Goal: Task Accomplishment & Management: Complete application form

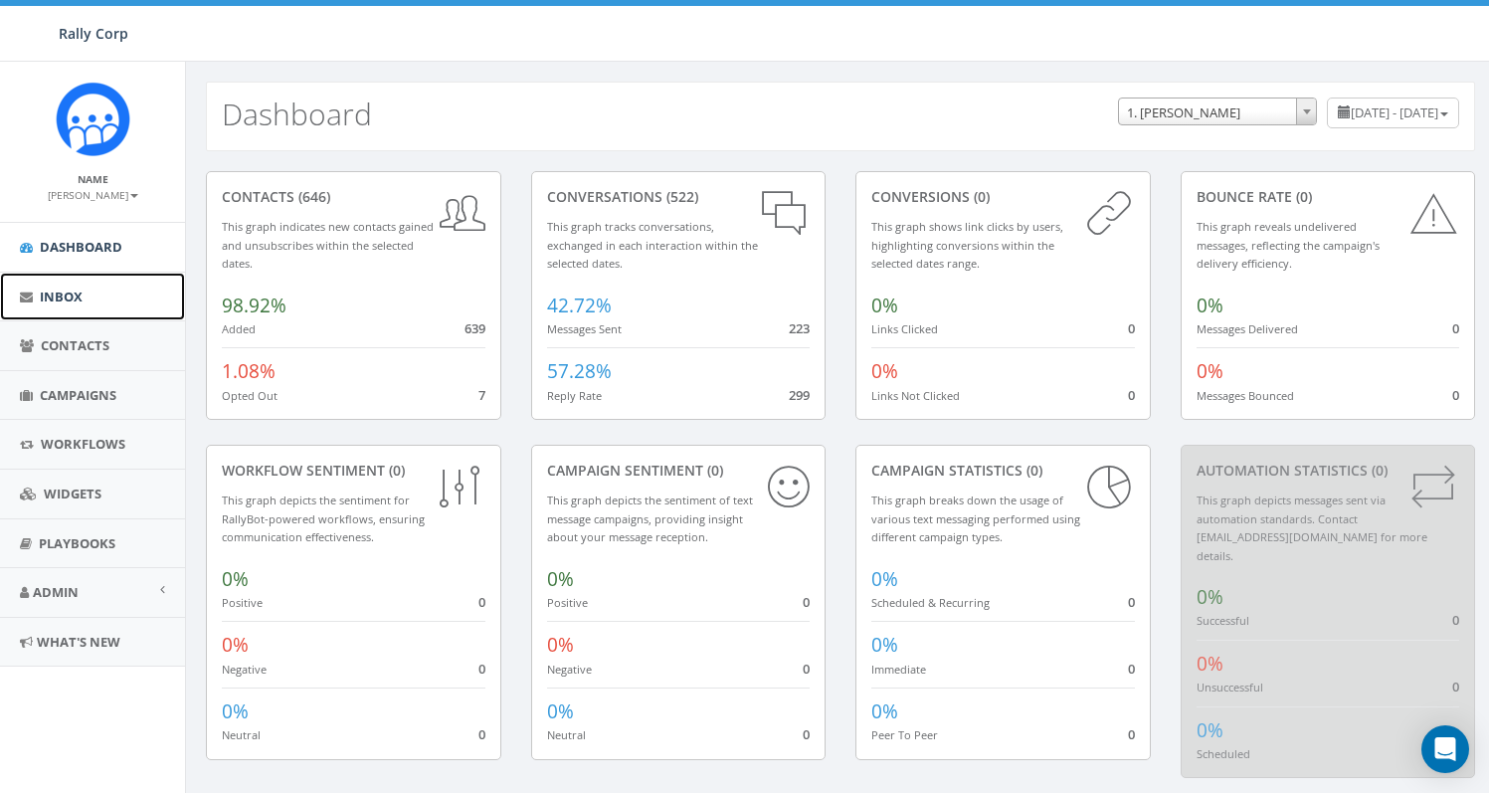
click at [114, 303] on link "Inbox" at bounding box center [92, 297] width 185 height 49
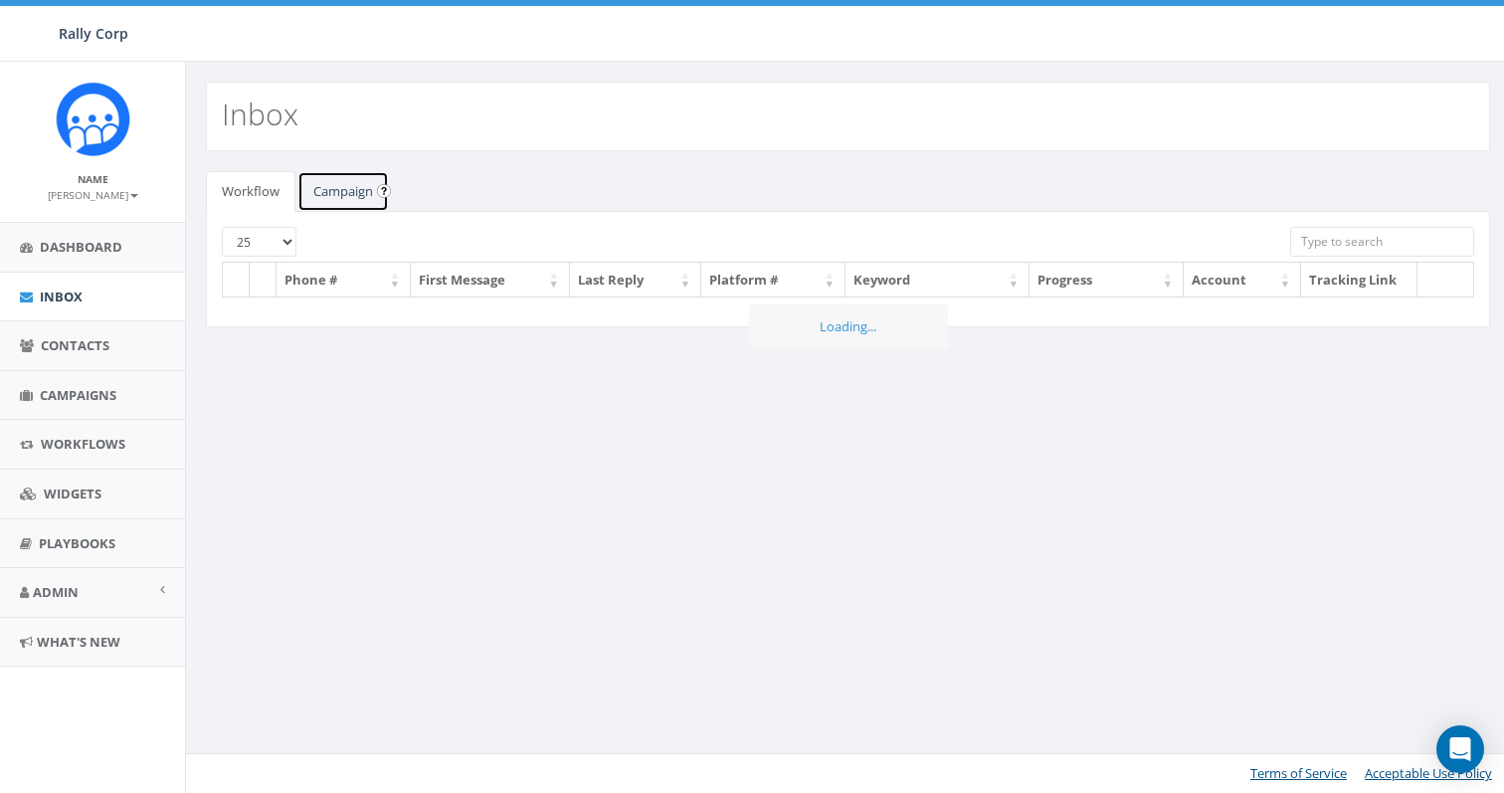
click at [343, 199] on link "Campaign" at bounding box center [343, 191] width 92 height 41
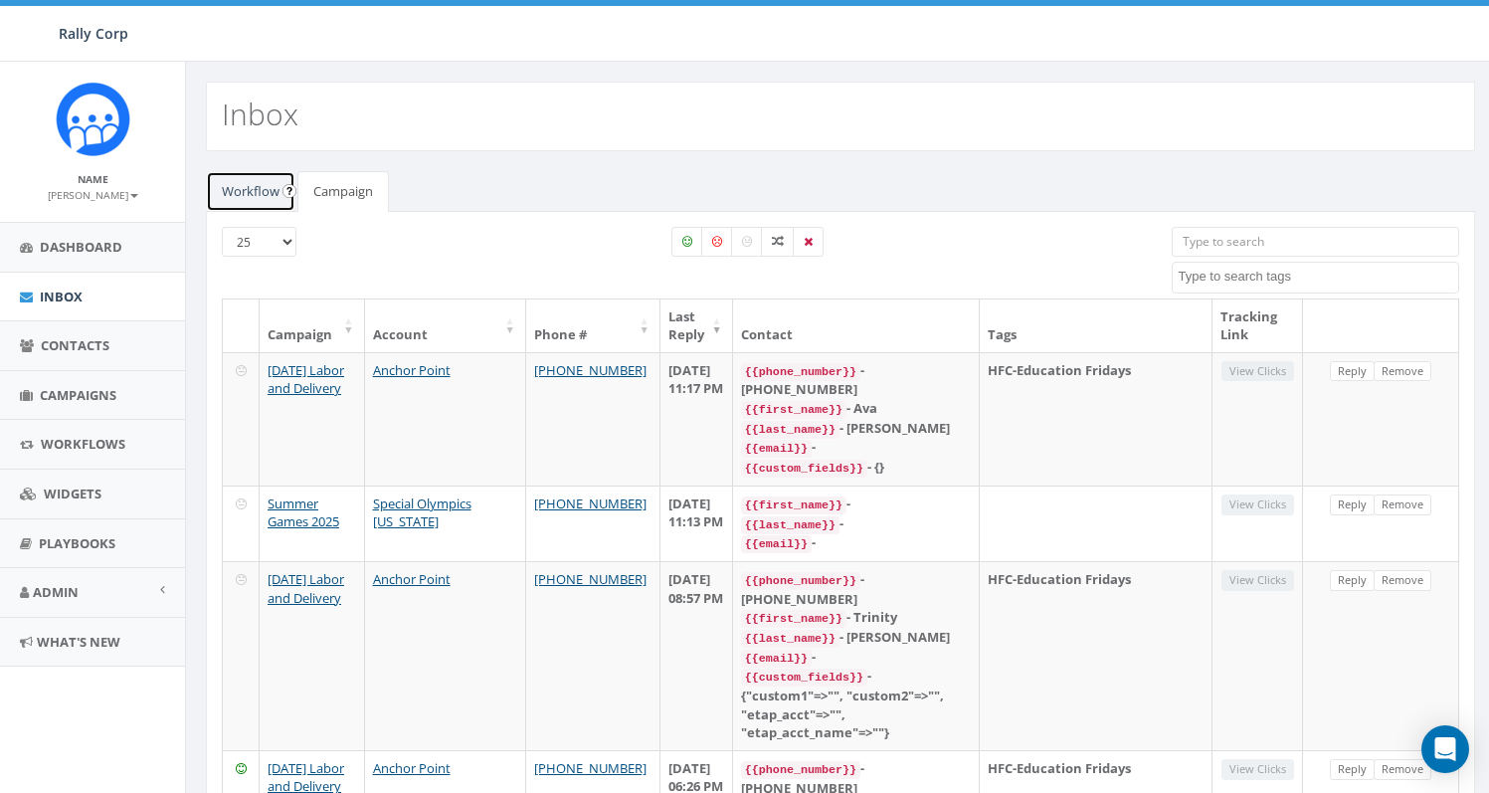
click at [246, 200] on link "Workflow" at bounding box center [251, 191] width 90 height 41
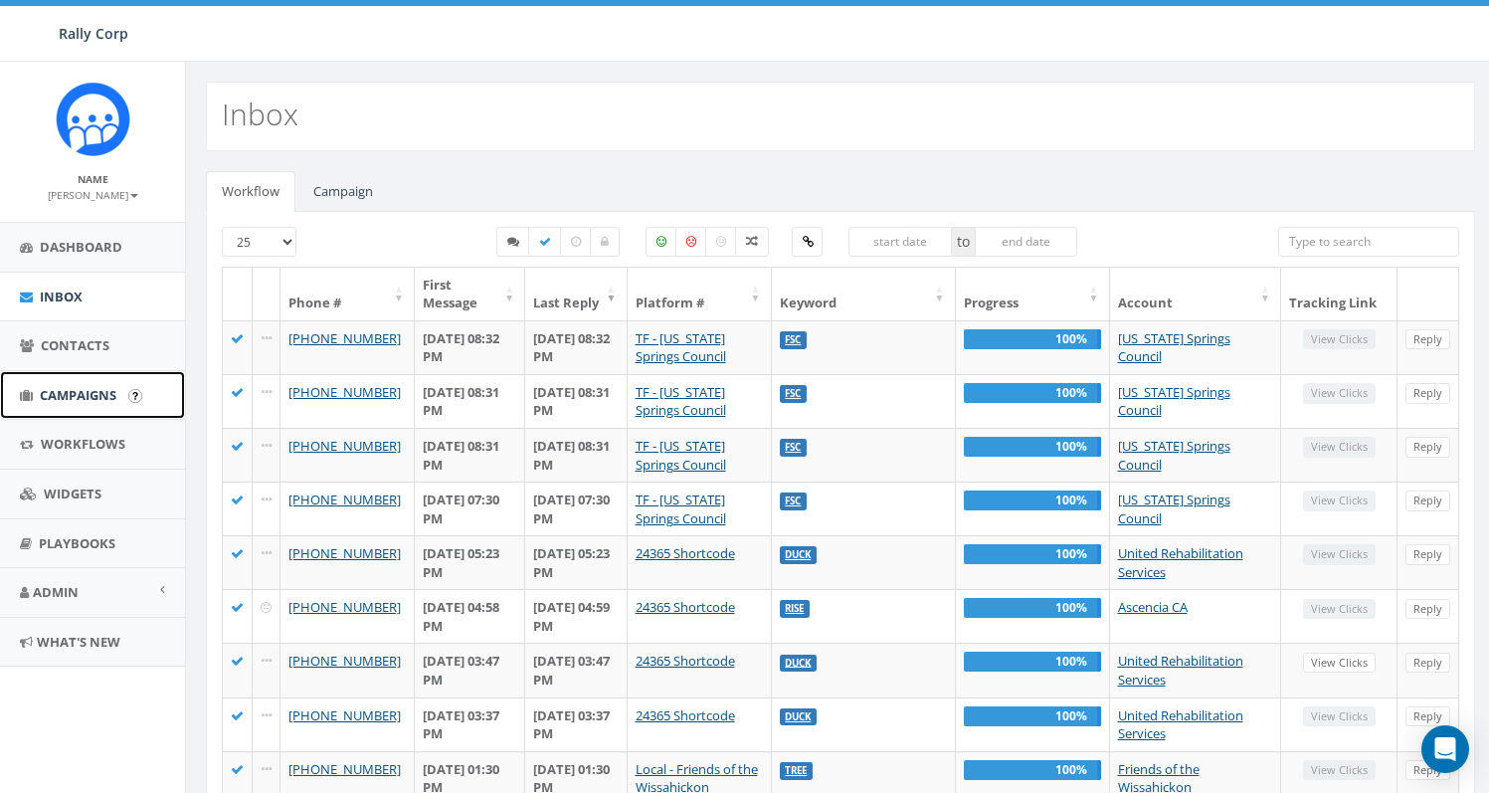
click at [96, 400] on span "Campaigns" at bounding box center [78, 395] width 77 height 18
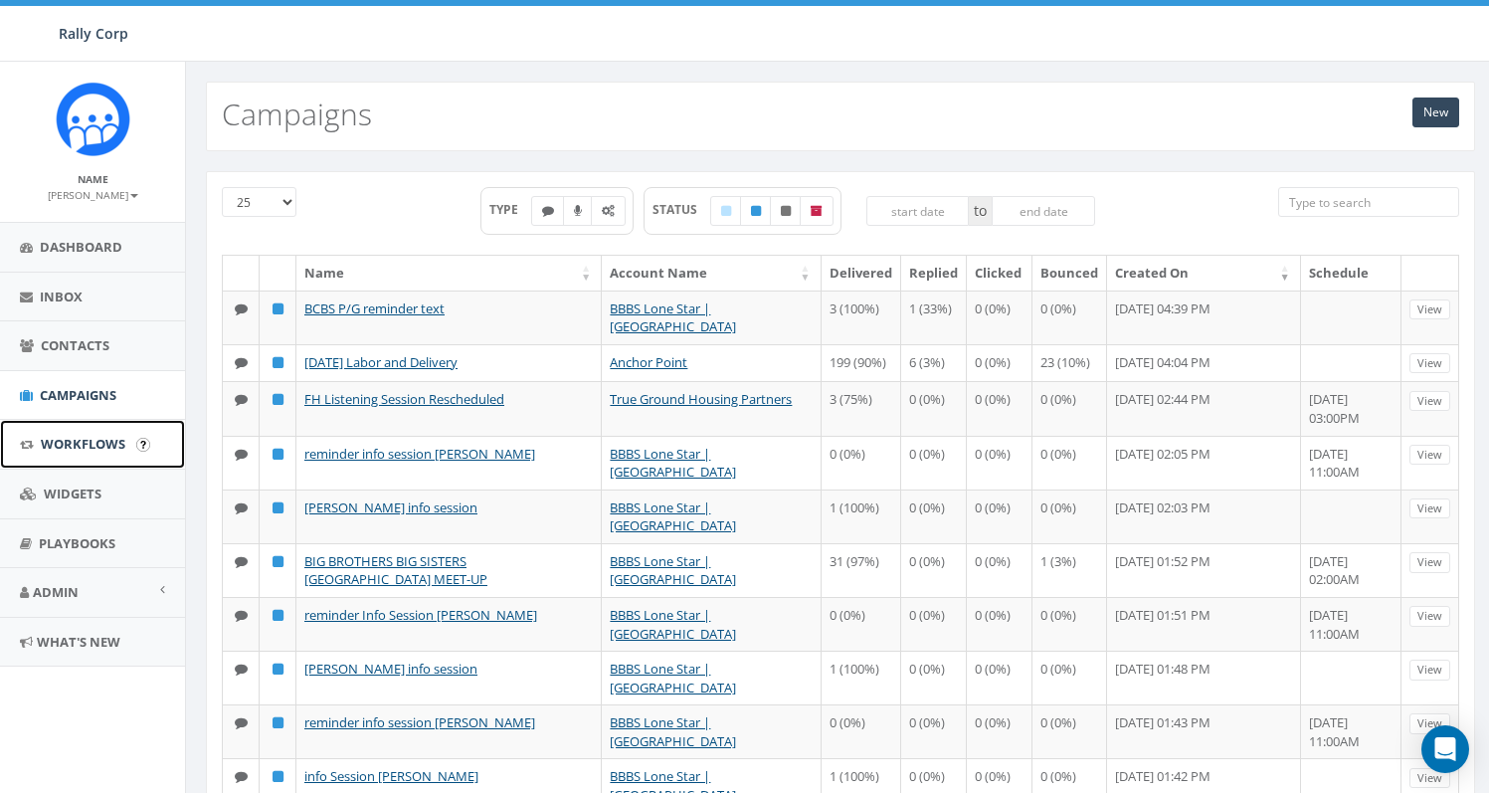
click at [98, 434] on link "Workflows" at bounding box center [92, 444] width 185 height 49
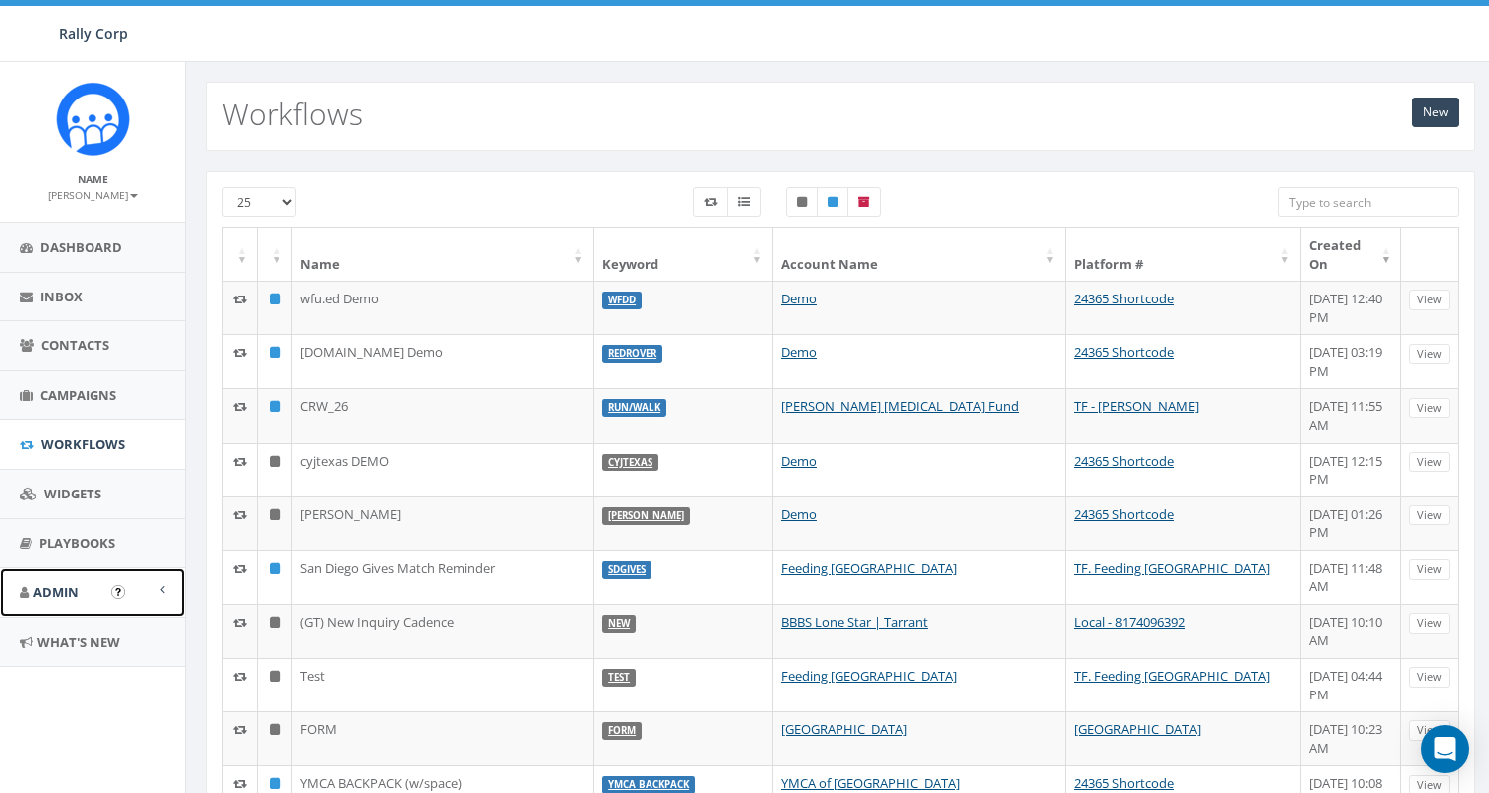
click at [103, 602] on link "Admin" at bounding box center [92, 592] width 185 height 49
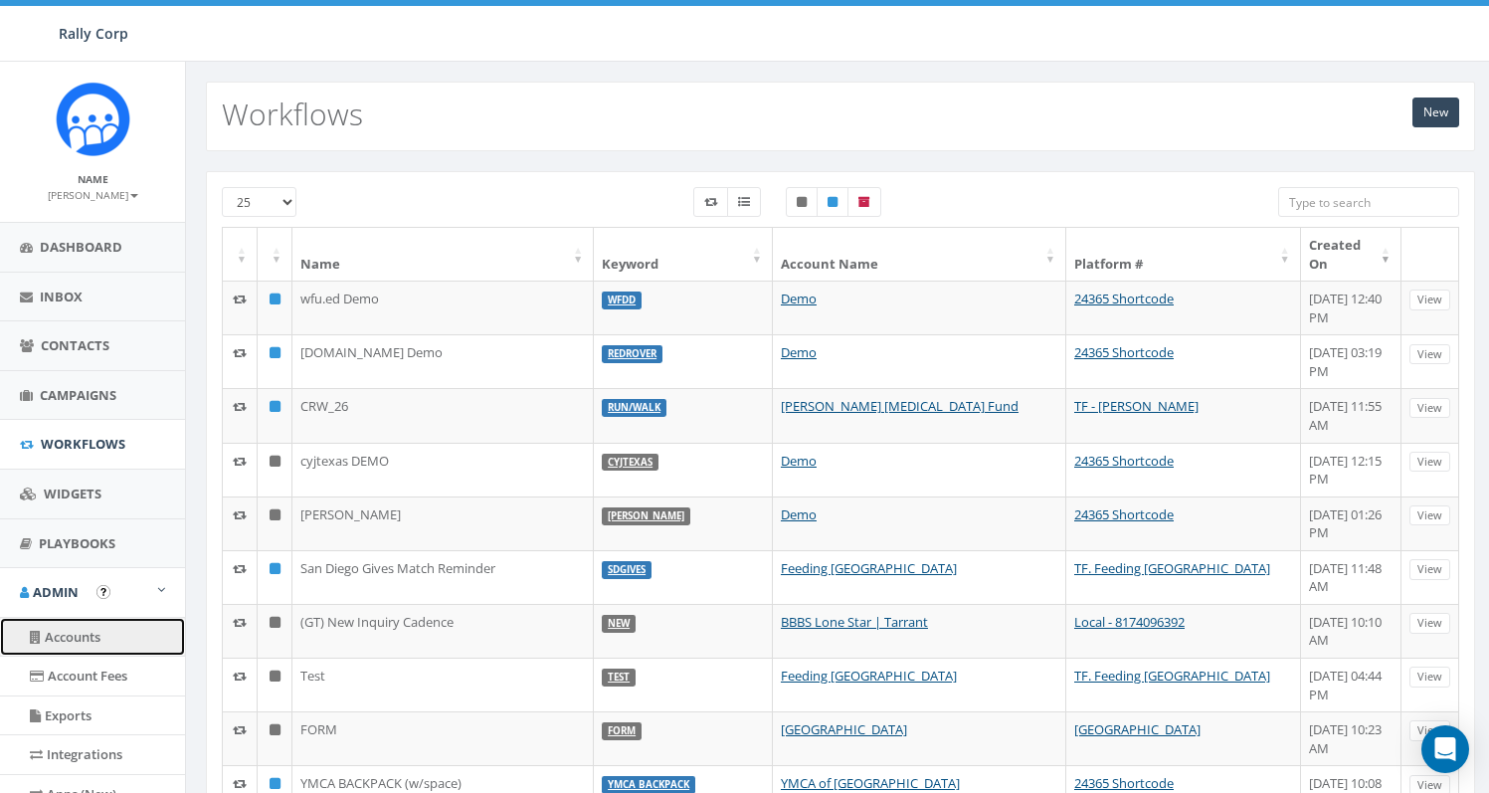
click at [85, 638] on link "Accounts" at bounding box center [92, 637] width 185 height 39
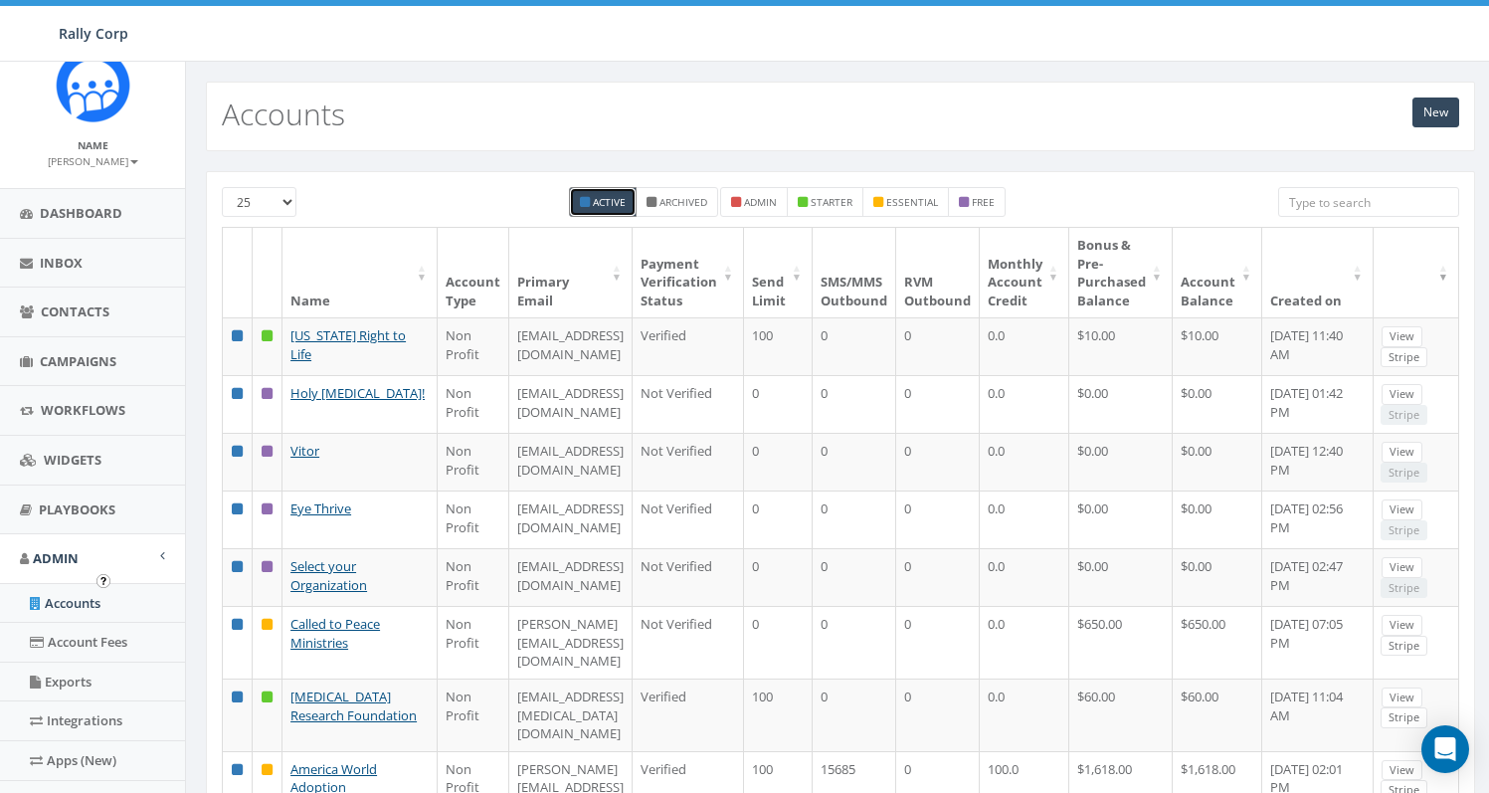
scroll to position [35, 0]
click at [66, 692] on link "Exports" at bounding box center [92, 681] width 185 height 39
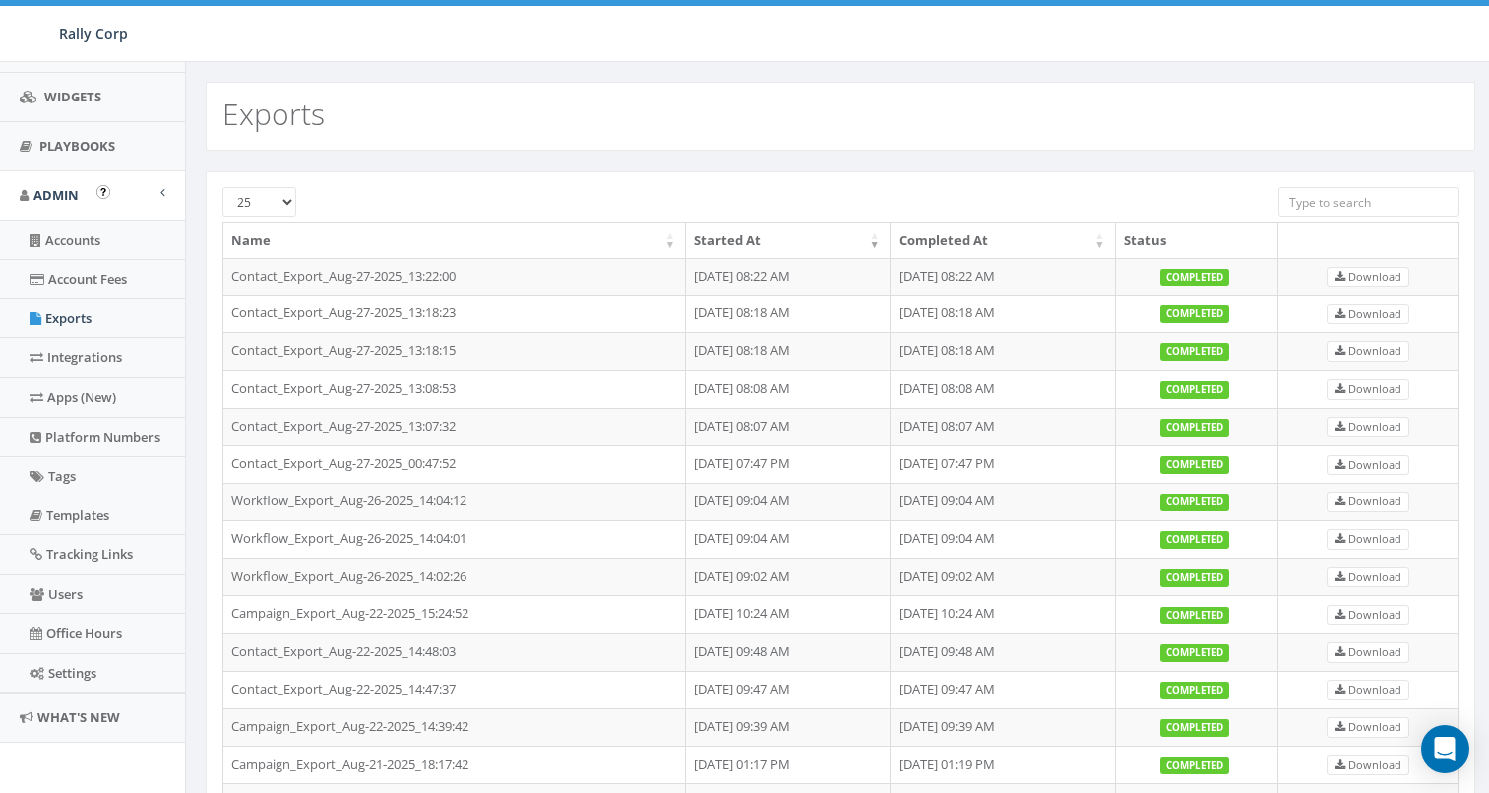
scroll to position [403, 0]
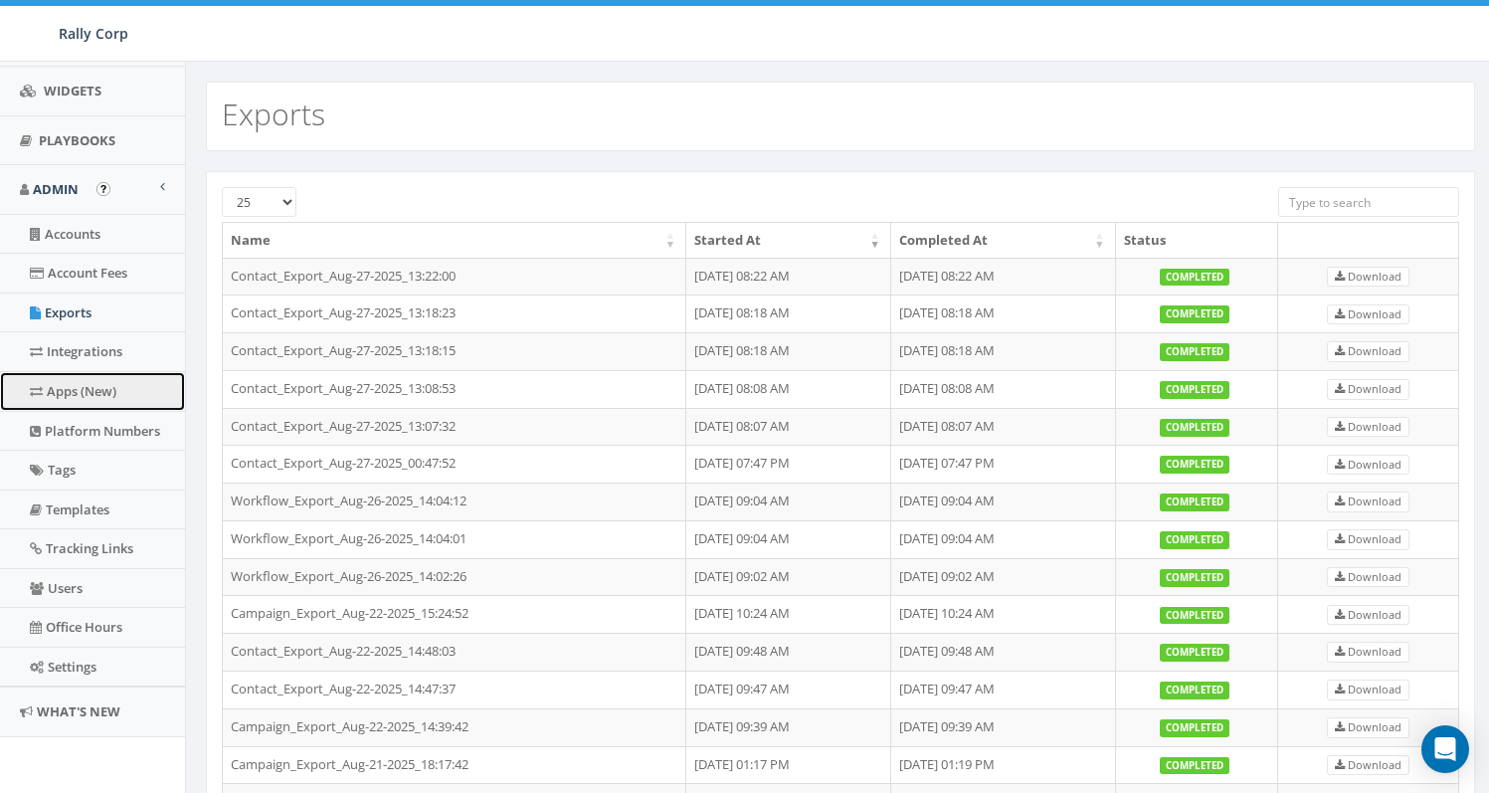
click at [70, 395] on link "Apps (New)" at bounding box center [92, 391] width 185 height 39
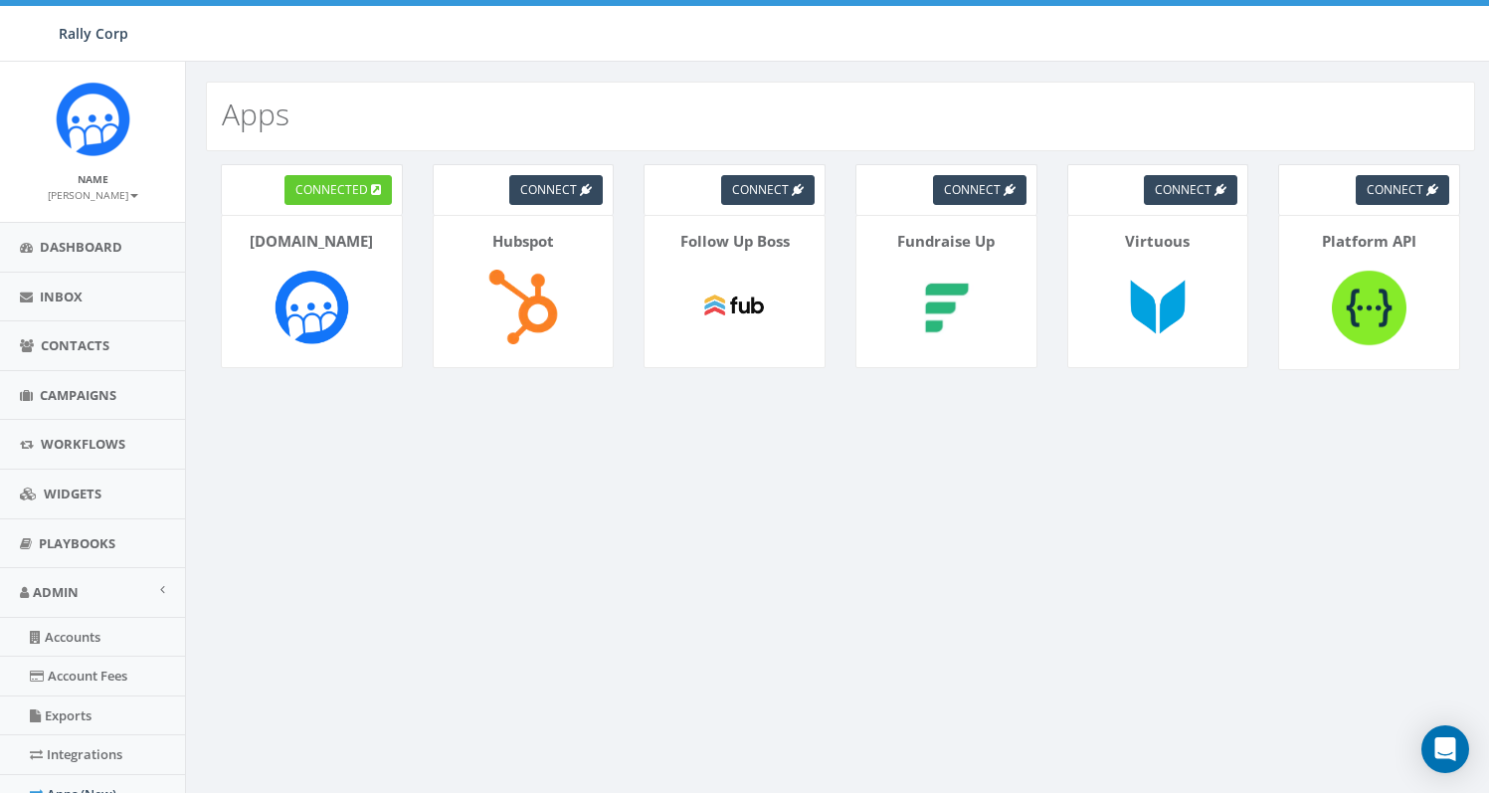
click at [302, 590] on div "Apps connected [DOMAIN_NAME] connect Hubspot connect Follow Up Boss connect Fun…" at bounding box center [840, 629] width 1310 height 1134
click at [89, 409] on link "Campaigns" at bounding box center [92, 395] width 185 height 49
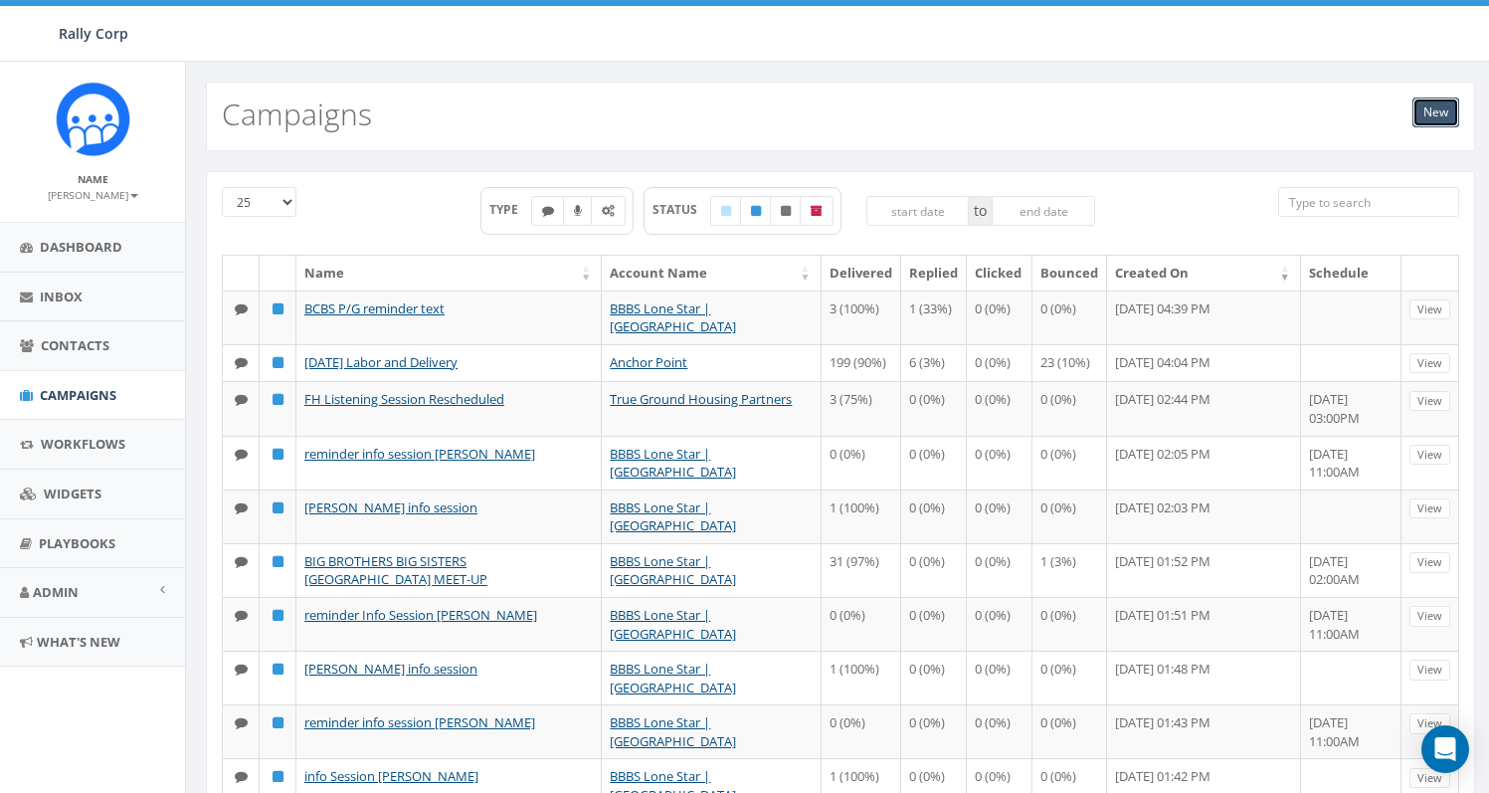
click at [1434, 113] on link "New" at bounding box center [1436, 112] width 47 height 30
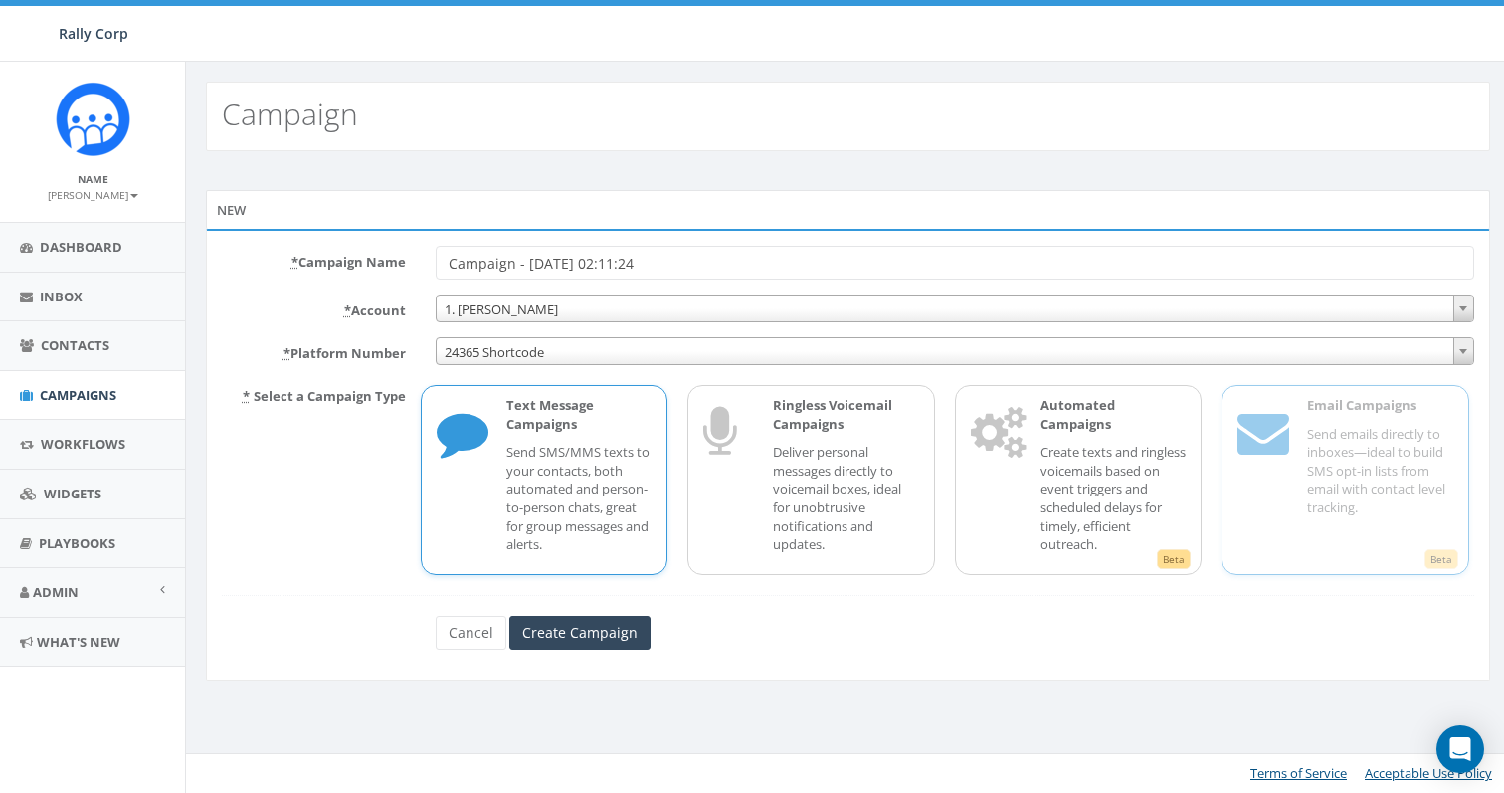
click at [1445, 557] on span "Beta" at bounding box center [1442, 559] width 34 height 20
click at [696, 169] on div "New * Campaign Name Campaign - 08/28/2025, 02:11:24 * Account 1. James Martin A…" at bounding box center [848, 438] width 1324 height 574
click at [91, 596] on link "Admin" at bounding box center [92, 592] width 185 height 49
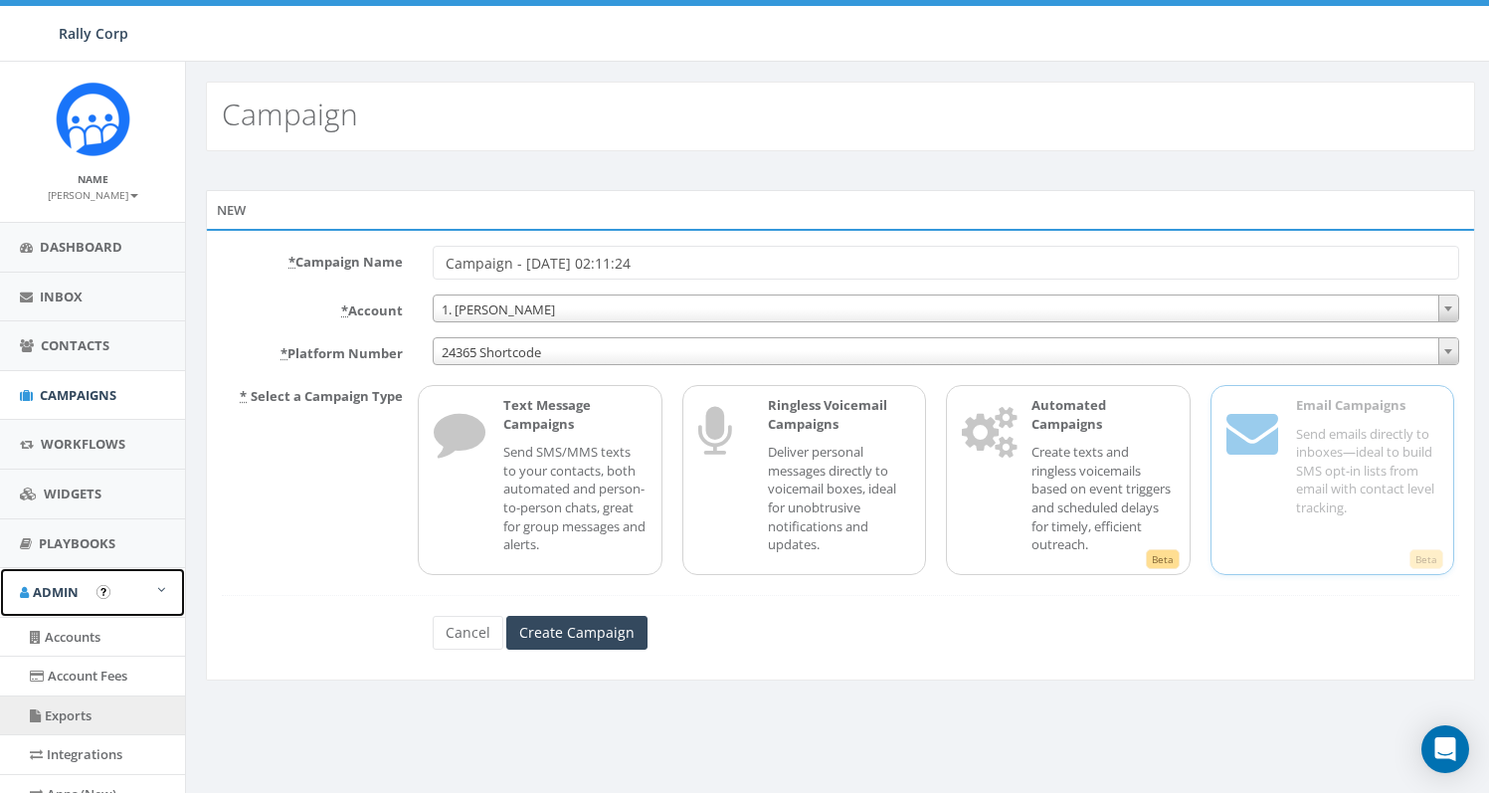
scroll to position [403, 0]
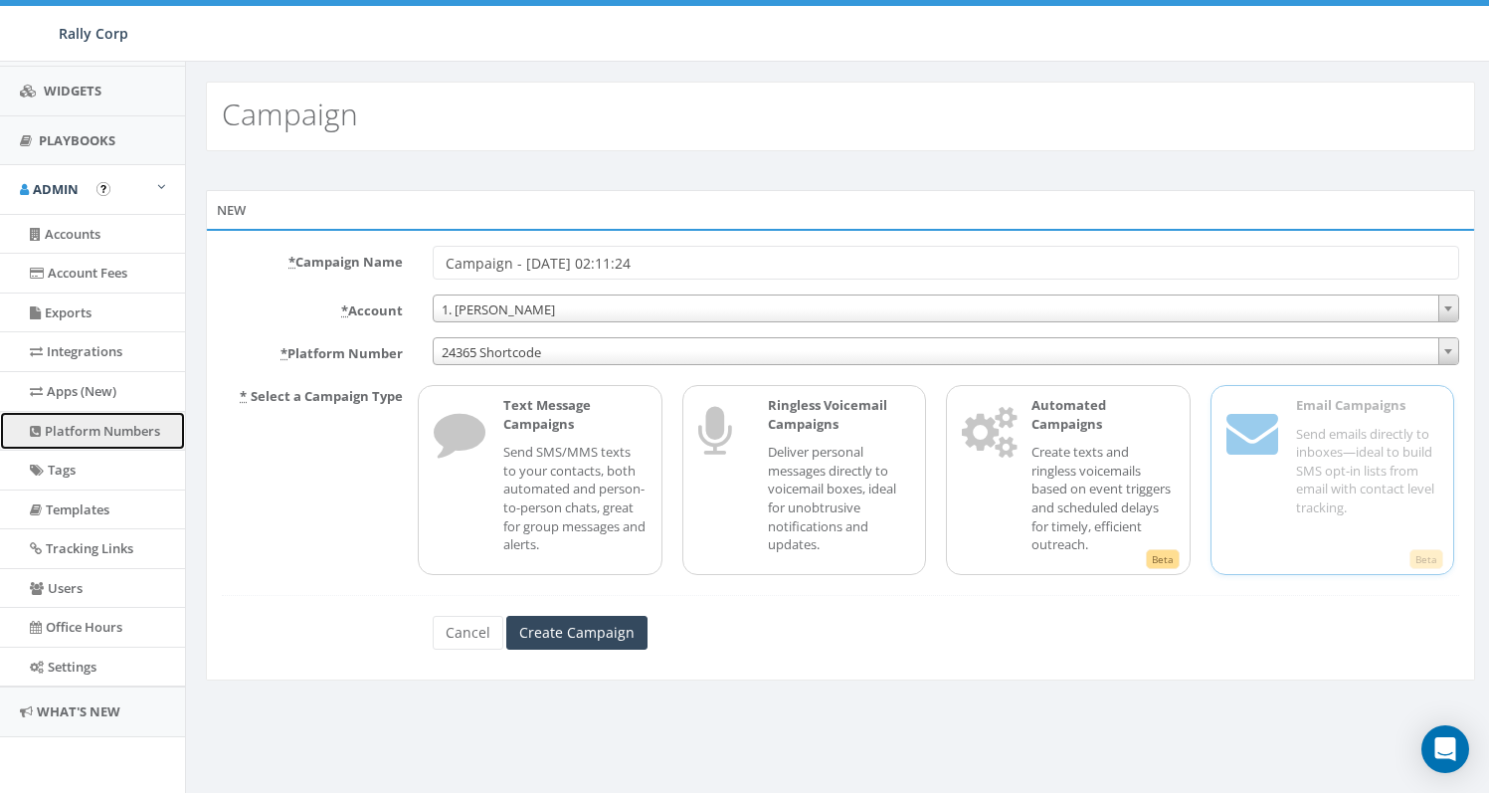
click at [114, 427] on link "Platform Numbers" at bounding box center [92, 431] width 185 height 39
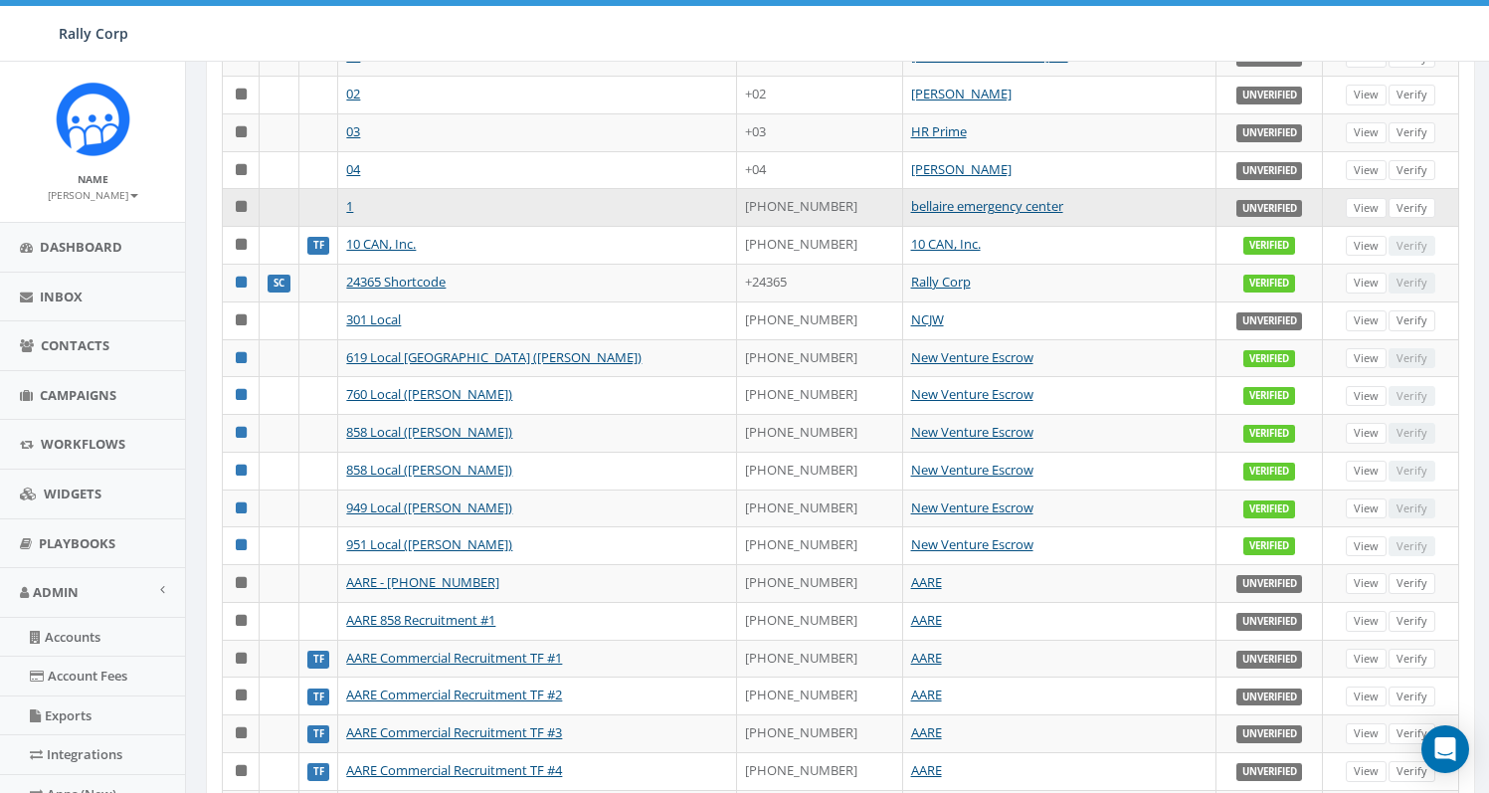
scroll to position [373, 0]
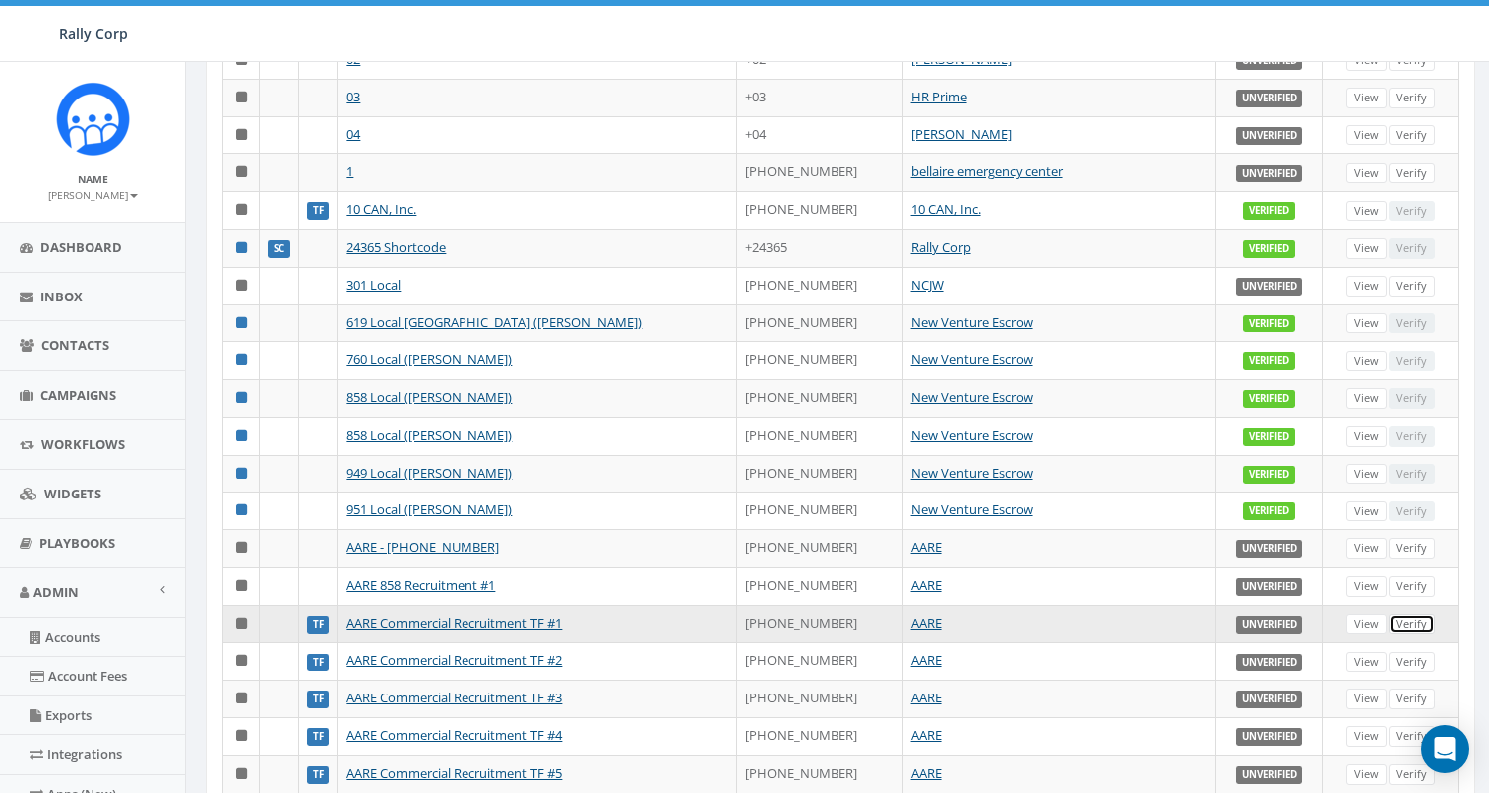
click at [1415, 622] on link "Verify" at bounding box center [1412, 624] width 47 height 21
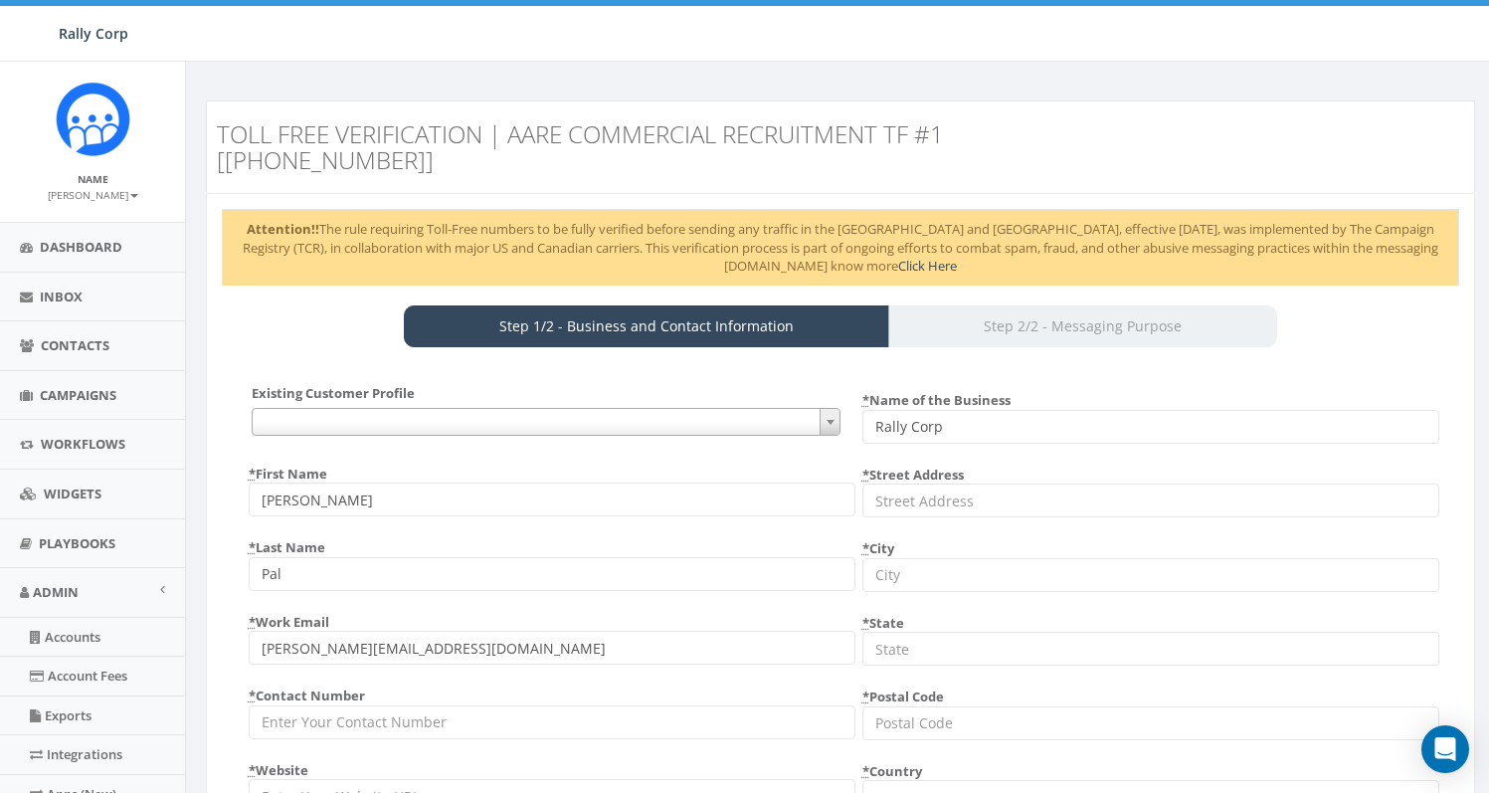
select select "US"
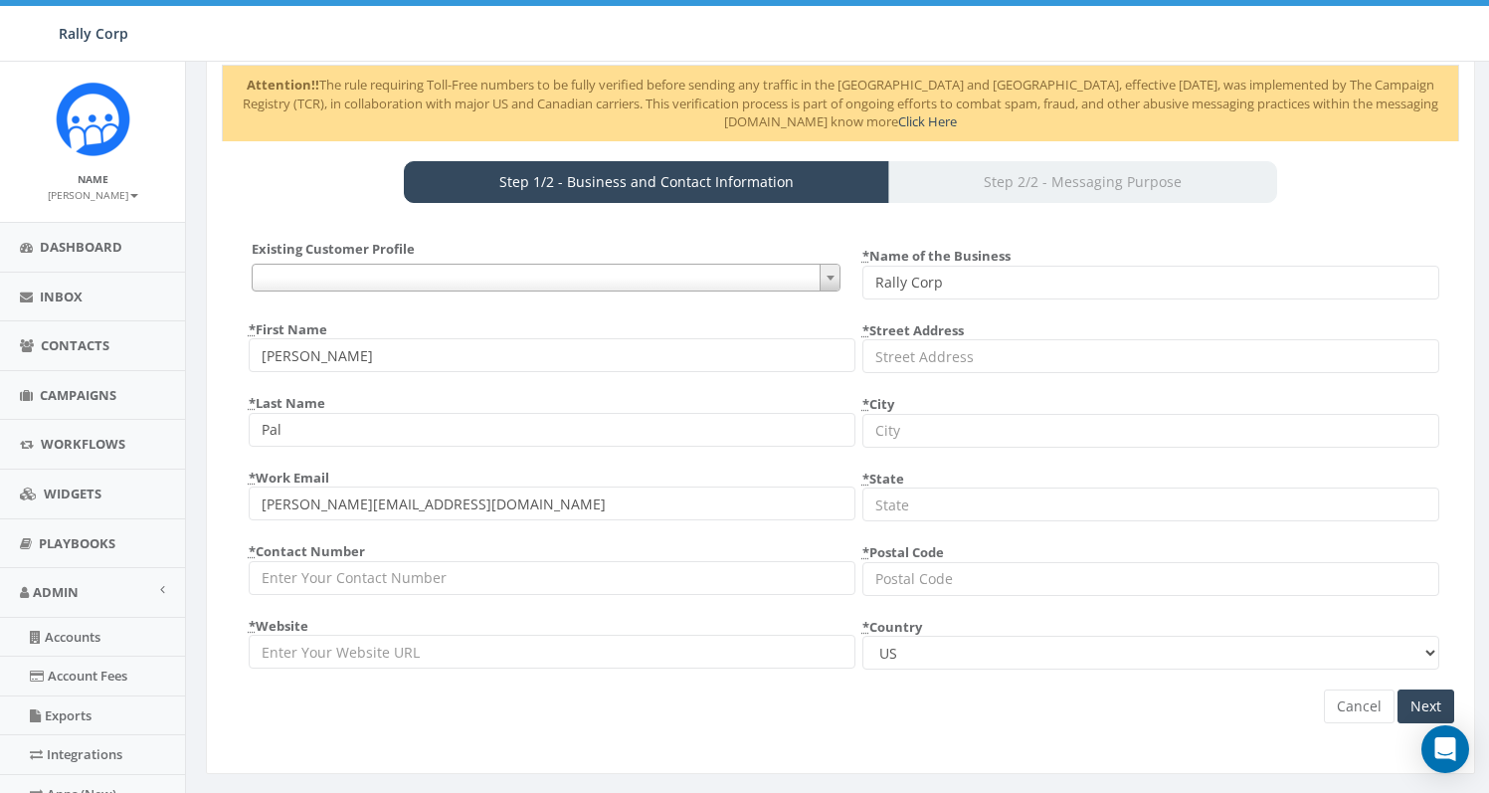
scroll to position [145, 0]
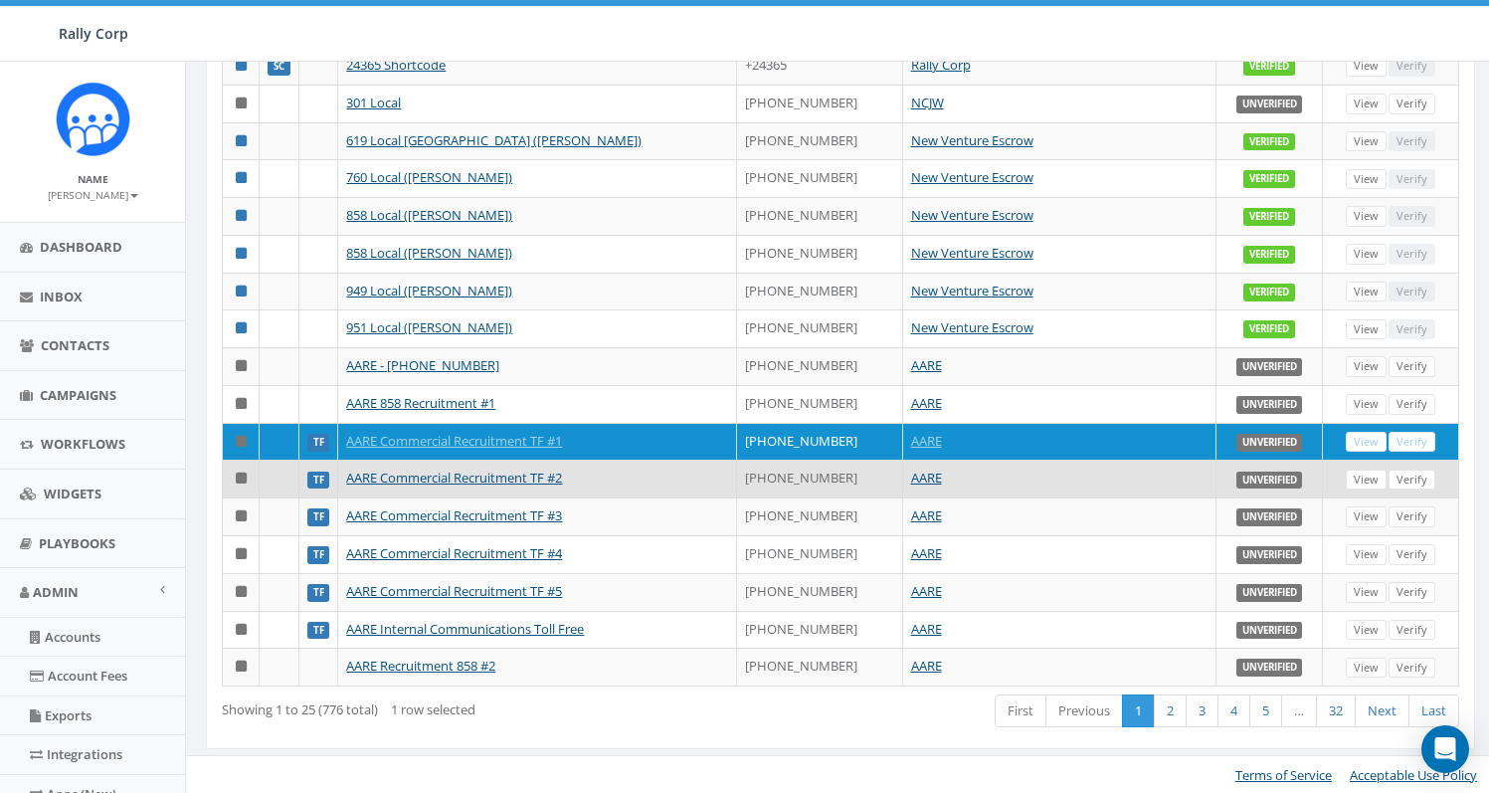
scroll to position [556, 0]
